Goal: Task Accomplishment & Management: Manage account settings

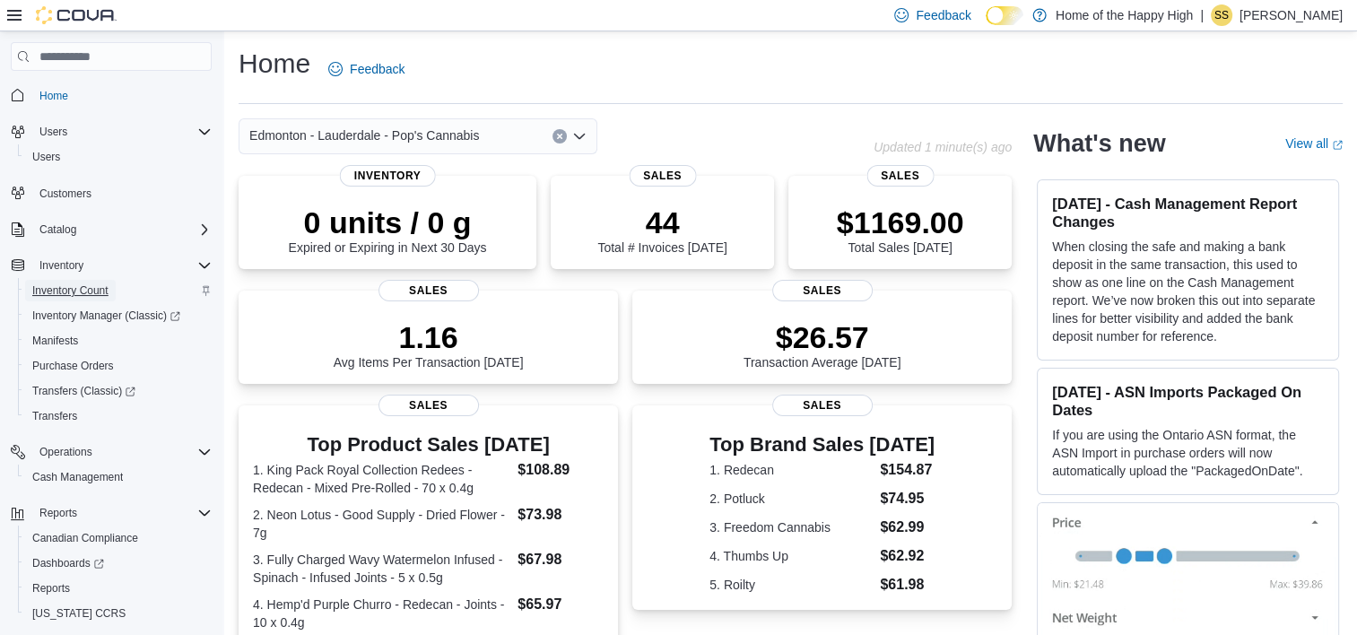
click at [77, 287] on span "Inventory Count" at bounding box center [70, 290] width 76 height 14
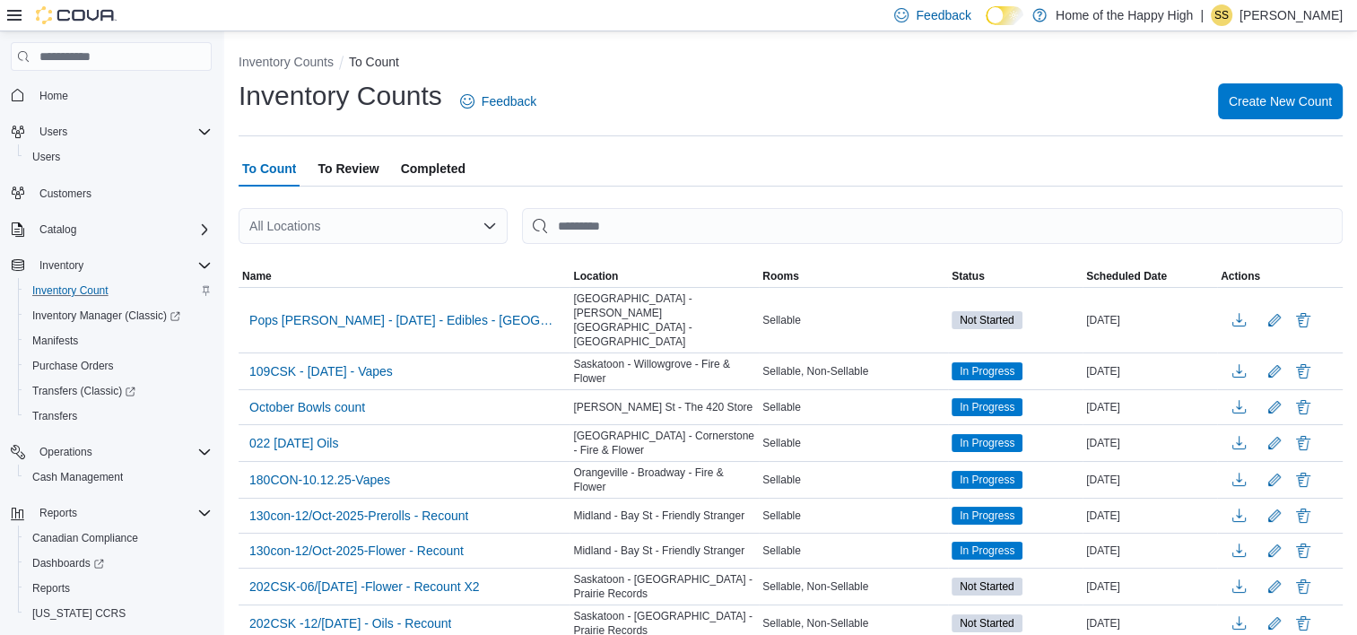
click at [337, 225] on div "All Locations" at bounding box center [373, 226] width 269 height 36
type input "****"
click at [404, 254] on span "Edmonton - Lauderdale - Pop's Cannabis" at bounding box center [441, 257] width 230 height 18
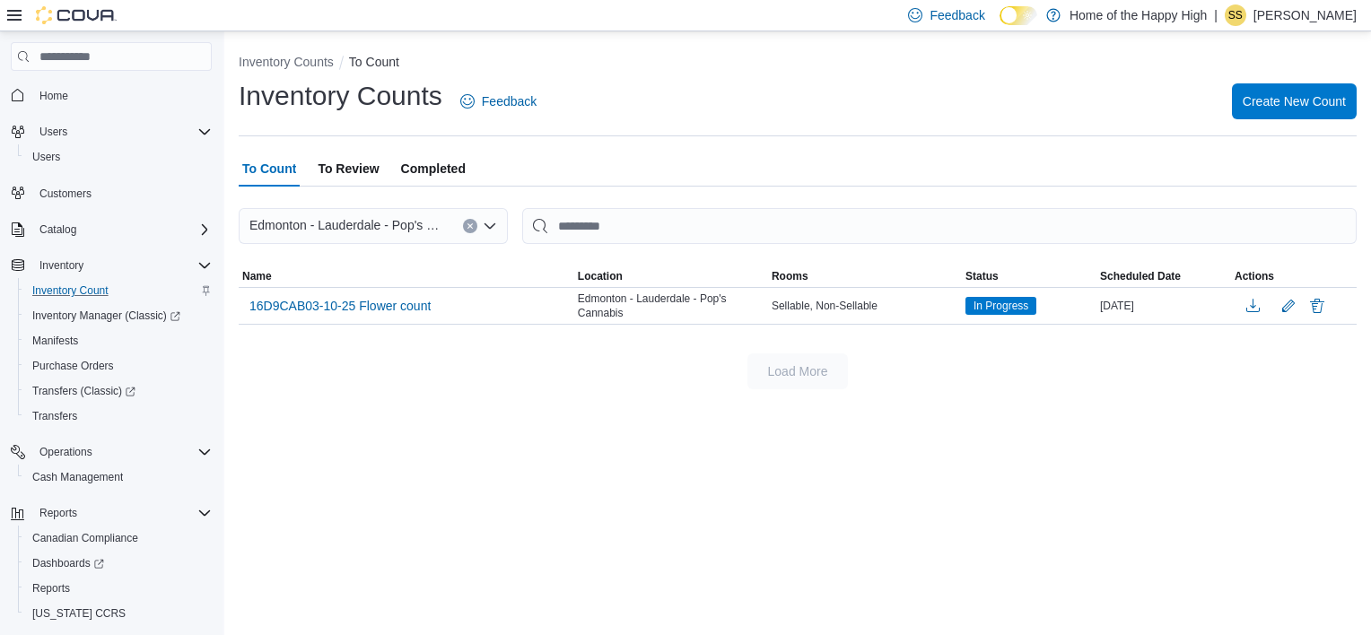
click at [1319, 20] on p "Shawn Scolack" at bounding box center [1304, 15] width 103 height 22
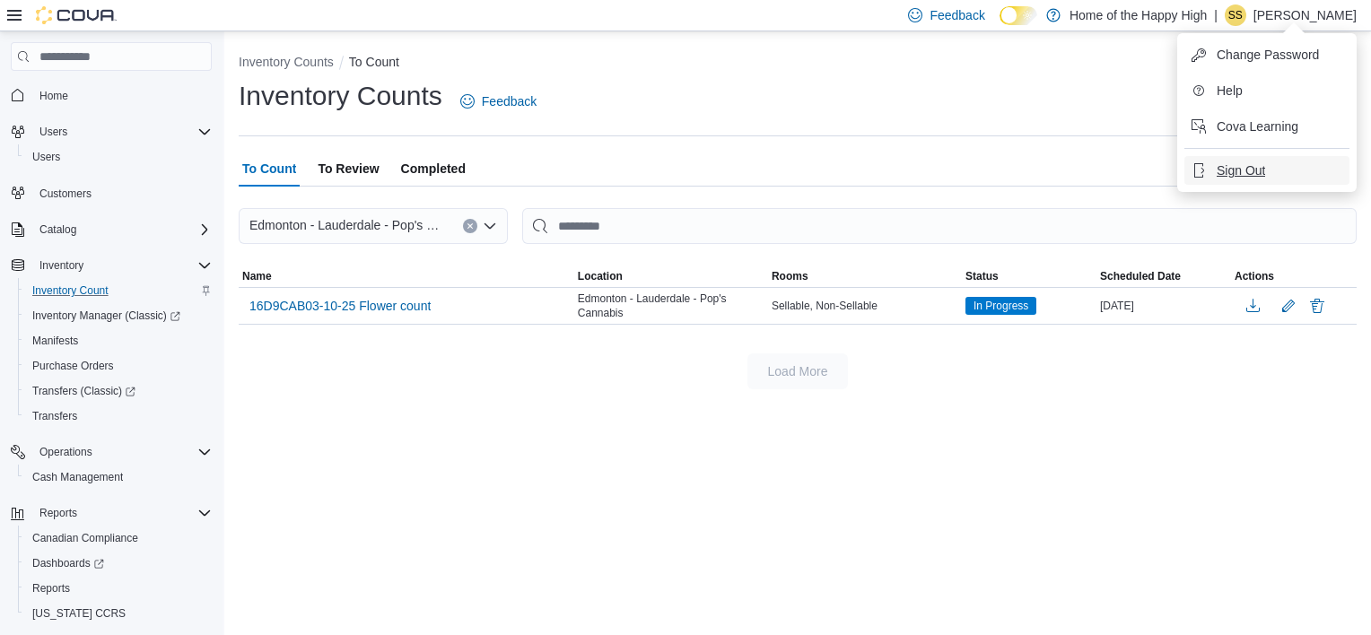
click at [1223, 169] on span "Sign Out" at bounding box center [1240, 170] width 48 height 18
